Goal: Navigation & Orientation: Find specific page/section

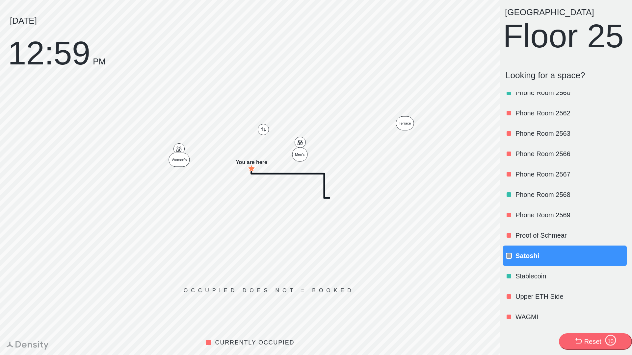
scroll to position [792, 0]
click at [545, 233] on p "Proof of Schmear" at bounding box center [570, 235] width 110 height 9
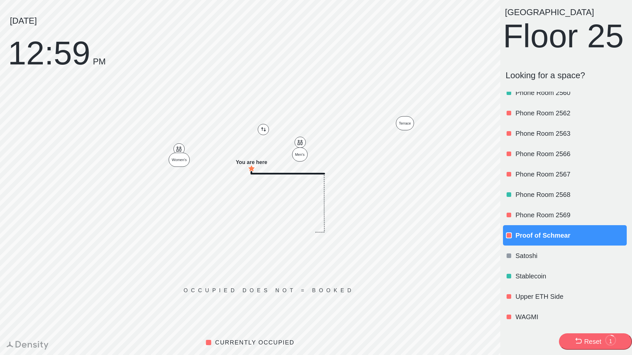
scroll to position [0, 0]
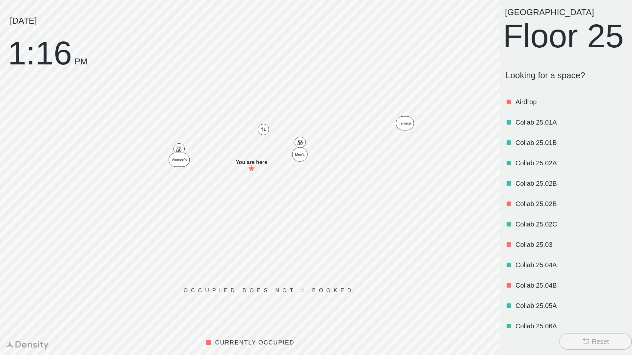
click at [589, 337] on button "Reset" at bounding box center [595, 342] width 73 height 16
click at [568, 337] on button "Reset" at bounding box center [595, 342] width 73 height 16
click at [590, 342] on div "Reset" at bounding box center [595, 341] width 27 height 9
click at [592, 336] on button "Reset" at bounding box center [595, 342] width 73 height 16
click at [592, 339] on div "Reset" at bounding box center [600, 341] width 17 height 9
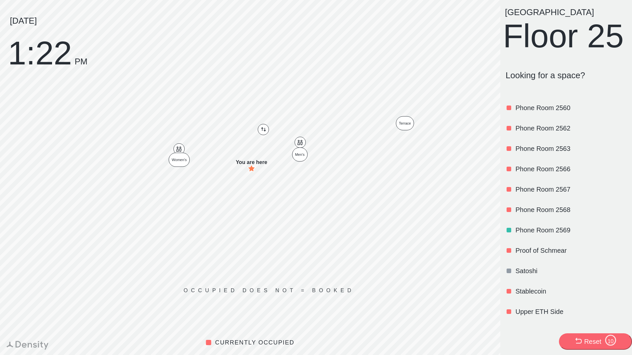
scroll to position [792, 0]
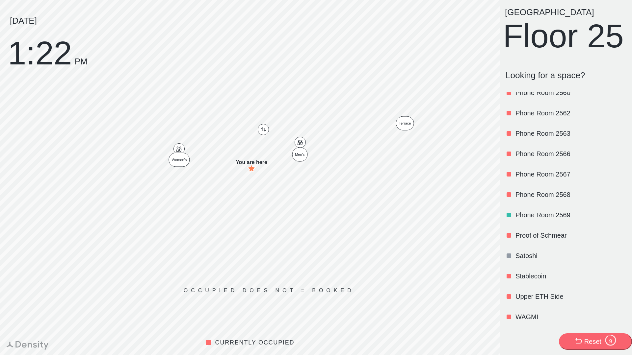
click at [529, 277] on p "Stablecoin" at bounding box center [570, 276] width 110 height 9
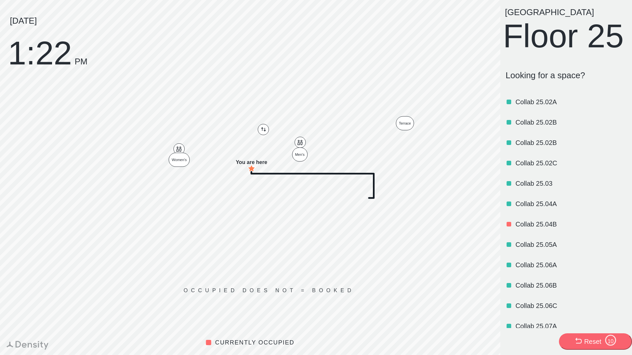
scroll to position [59, 0]
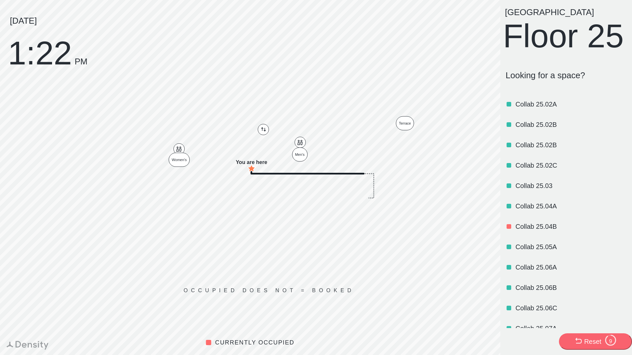
click at [531, 129] on p "Collab 25.02B" at bounding box center [570, 124] width 110 height 9
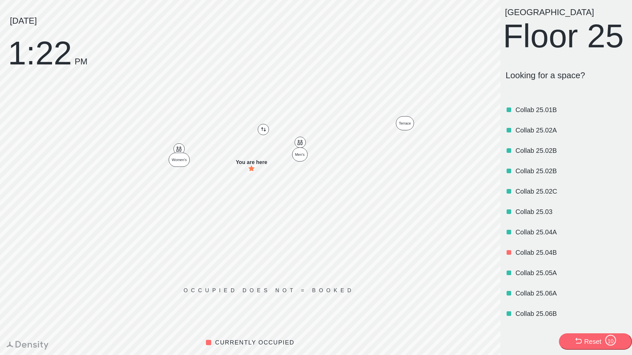
scroll to position [0, 0]
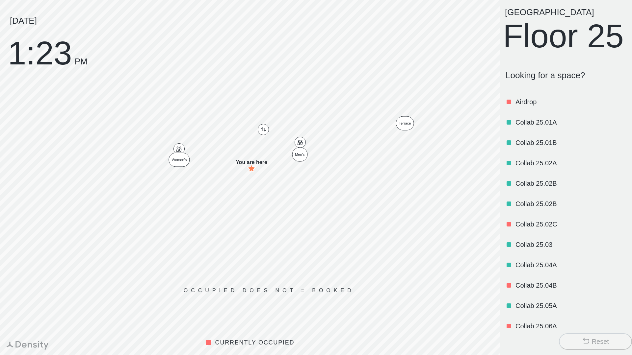
click at [530, 168] on p "Collab 25.02A" at bounding box center [570, 163] width 110 height 9
click at [579, 168] on p "Collab 25.02A" at bounding box center [570, 163] width 110 height 9
click at [549, 174] on div "Collab 25.02A" at bounding box center [570, 163] width 110 height 22
click at [563, 168] on p "Collab 25.02A" at bounding box center [570, 163] width 110 height 9
